Goal: Check status: Check status

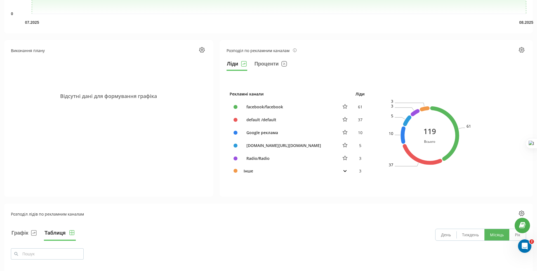
click at [349, 174] on td at bounding box center [344, 171] width 15 height 12
click at [345, 172] on button at bounding box center [344, 170] width 7 height 5
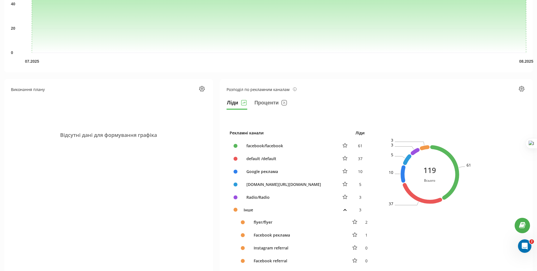
scroll to position [79, 0]
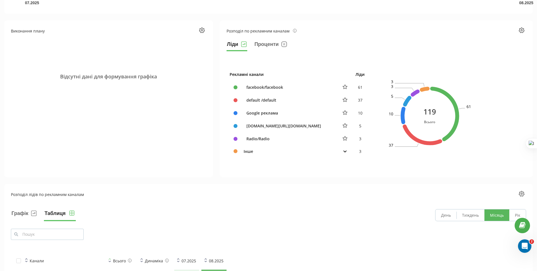
scroll to position [224, 0]
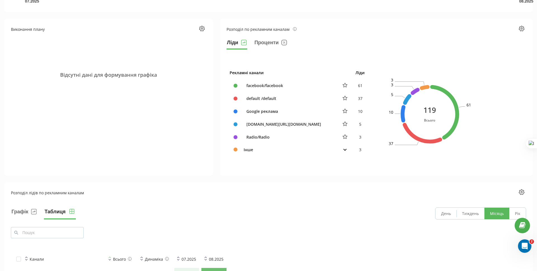
click at [347, 150] on icon at bounding box center [345, 149] width 4 height 2
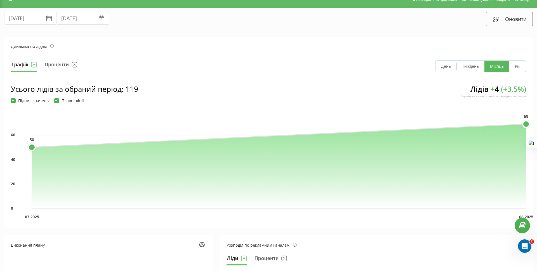
scroll to position [0, 0]
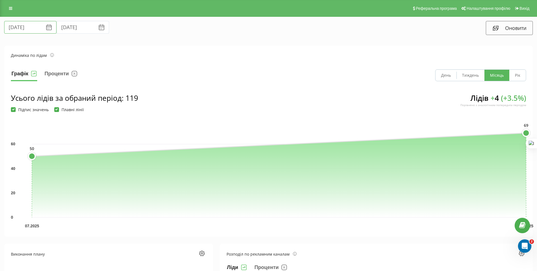
click at [23, 27] on input "[DATE]" at bounding box center [30, 27] width 52 height 13
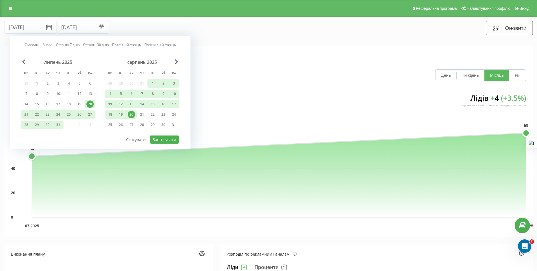
click at [109, 106] on div "11" at bounding box center [109, 103] width 7 height 7
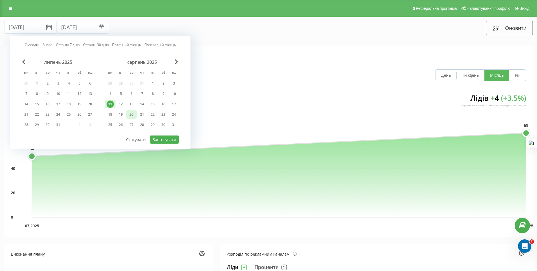
click at [130, 114] on div "20" at bounding box center [131, 114] width 7 height 7
click at [160, 137] on button "Застосувати" at bounding box center [165, 139] width 30 height 8
type input "[DATE]"
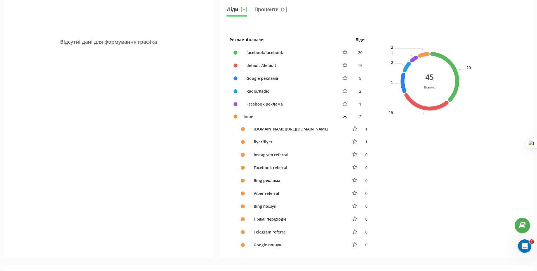
scroll to position [257, 0]
